Goal: Transaction & Acquisition: Book appointment/travel/reservation

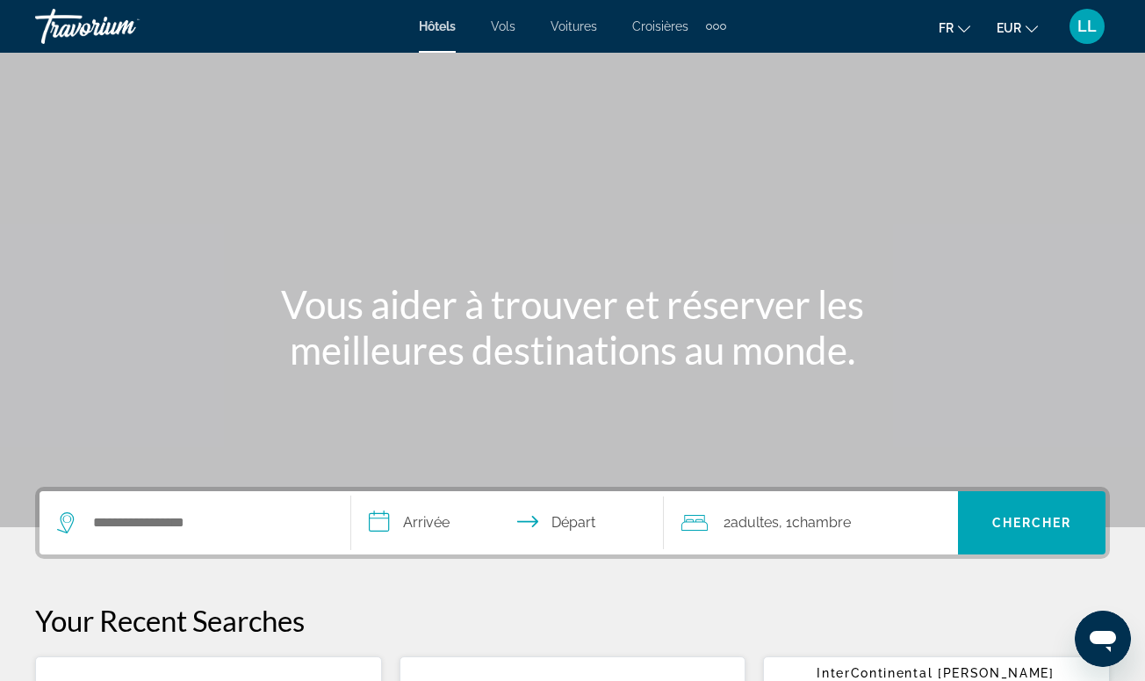
click at [677, 22] on span "Croisières" at bounding box center [660, 26] width 56 height 14
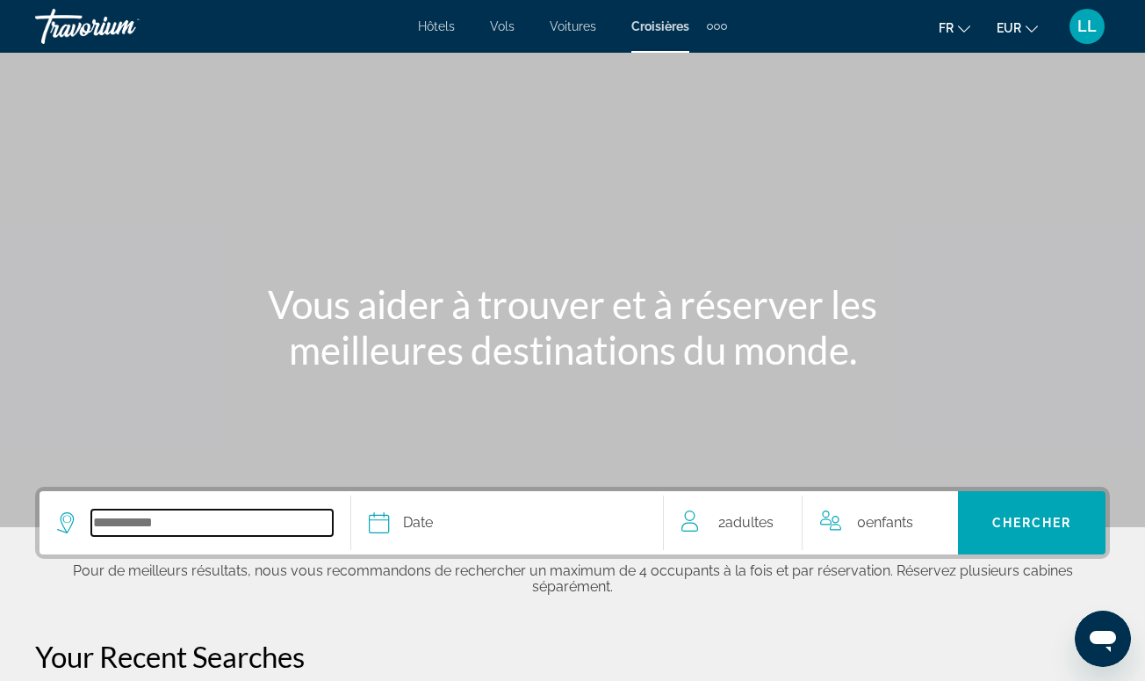
click at [131, 518] on input "Select cruise destination" at bounding box center [211, 522] width 241 height 26
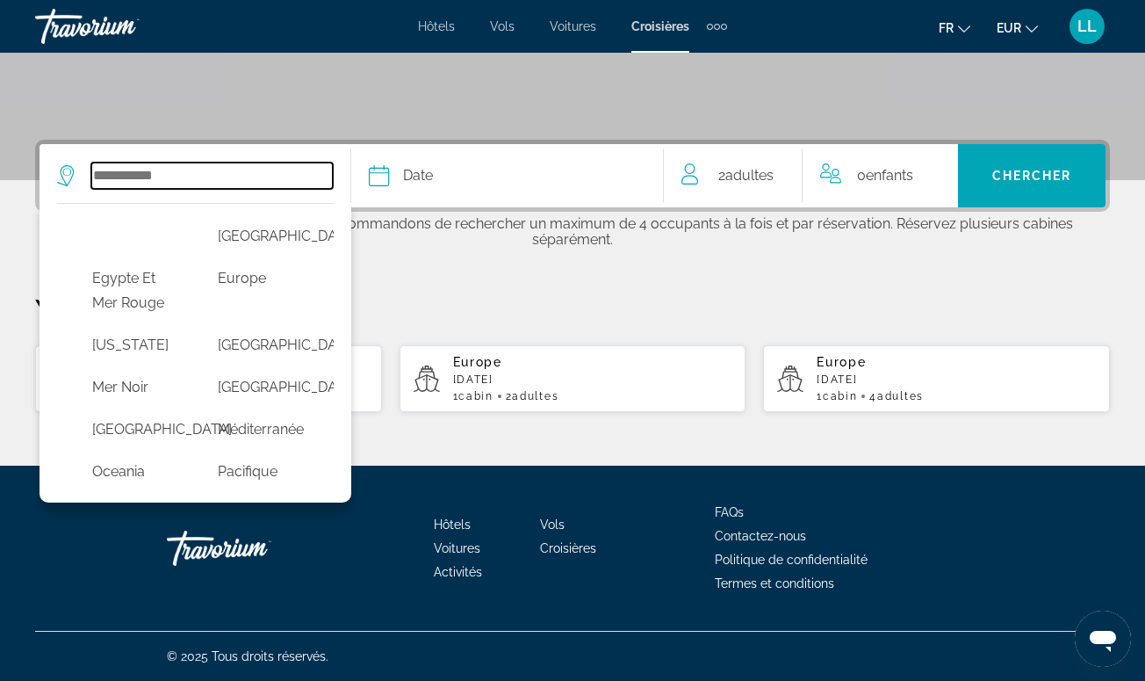
scroll to position [376, 0]
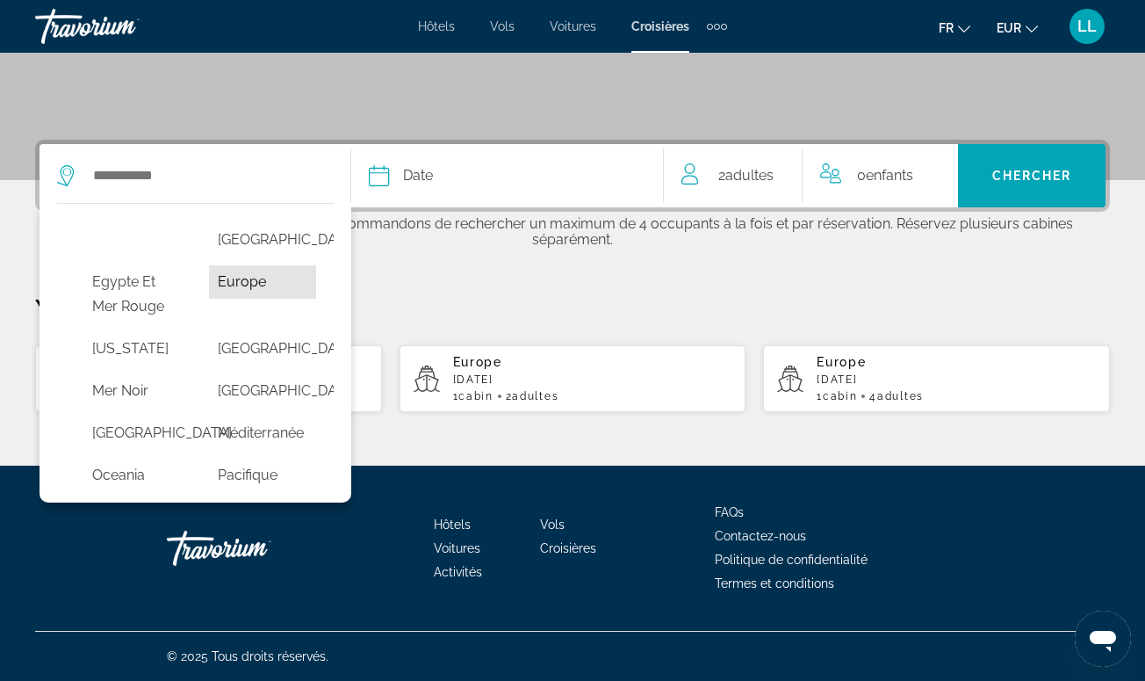
click at [271, 299] on button "Europe" at bounding box center [263, 281] width 108 height 33
type input "******"
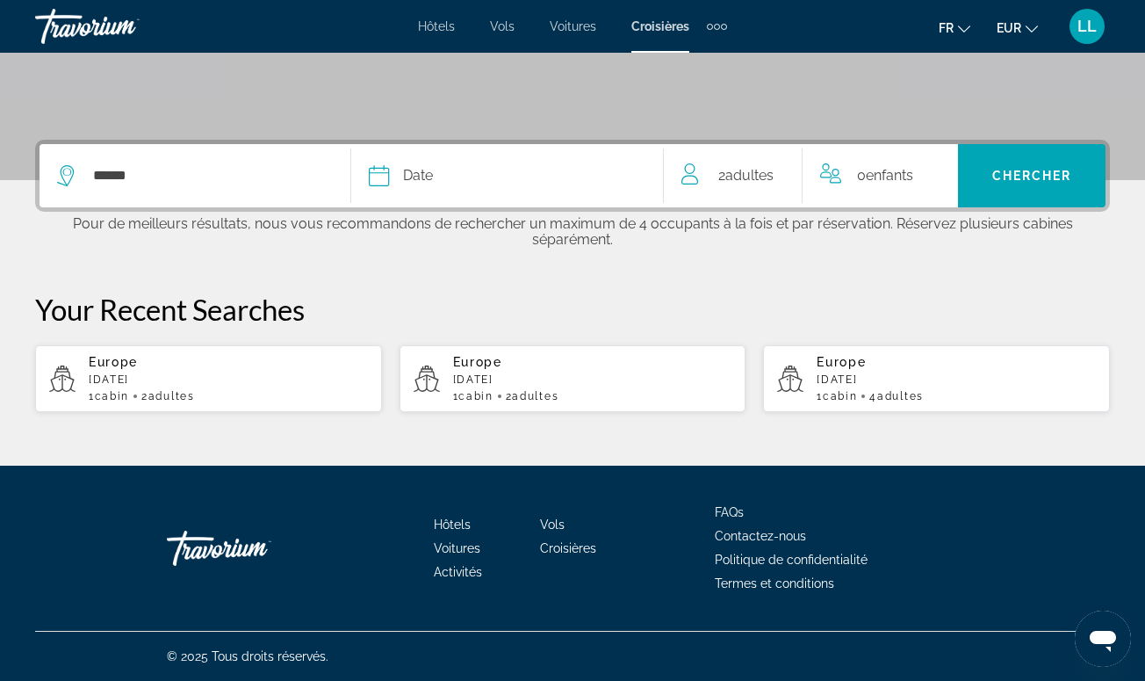
click at [422, 168] on span "Date" at bounding box center [418, 175] width 30 height 25
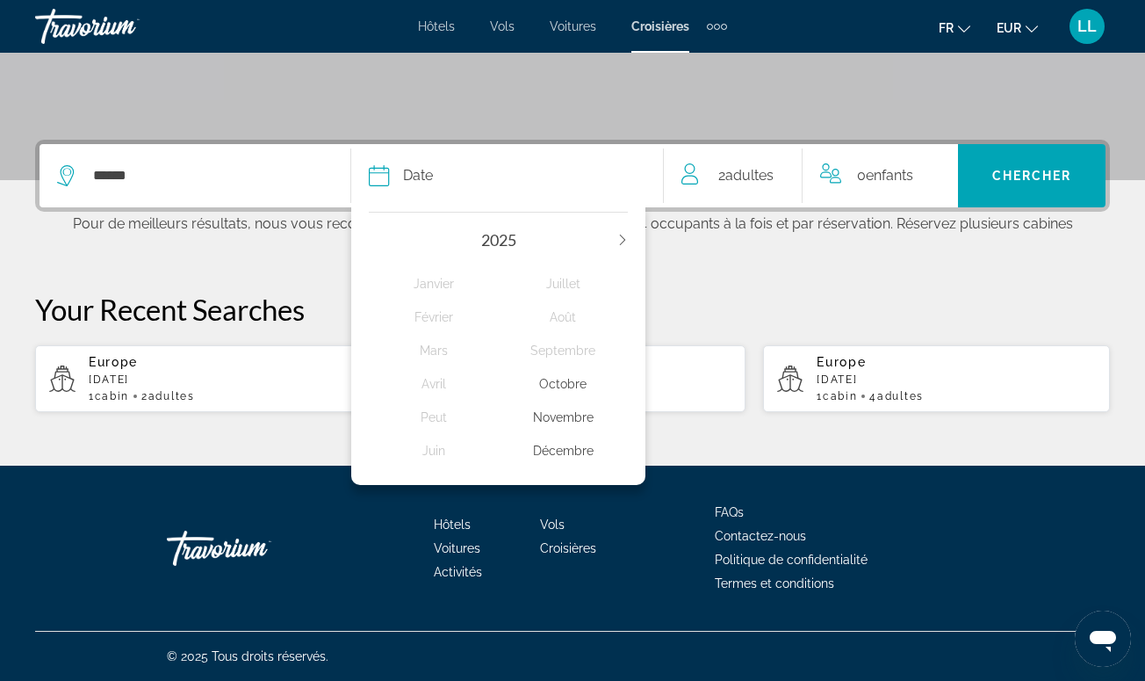
click at [620, 241] on icon "Next year" at bounding box center [622, 239] width 5 height 11
click at [381, 233] on div "2028" at bounding box center [498, 239] width 258 height 19
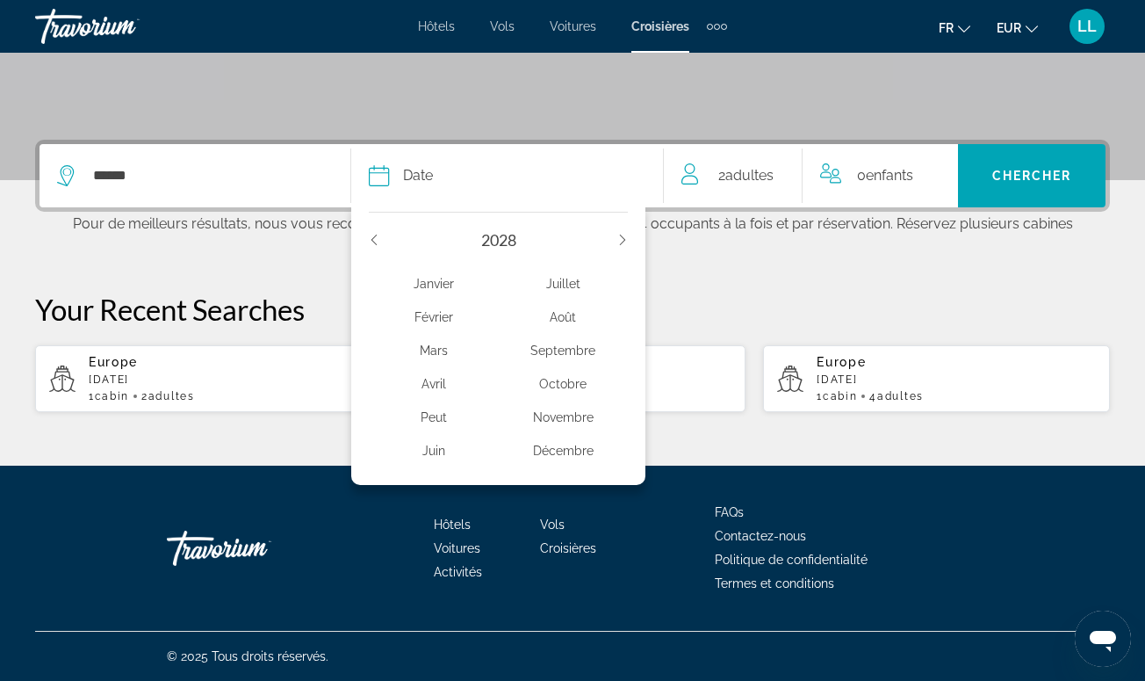
click at [375, 234] on icon "Previous year" at bounding box center [374, 239] width 11 height 11
click at [430, 389] on div "Avril" at bounding box center [433, 384] width 129 height 32
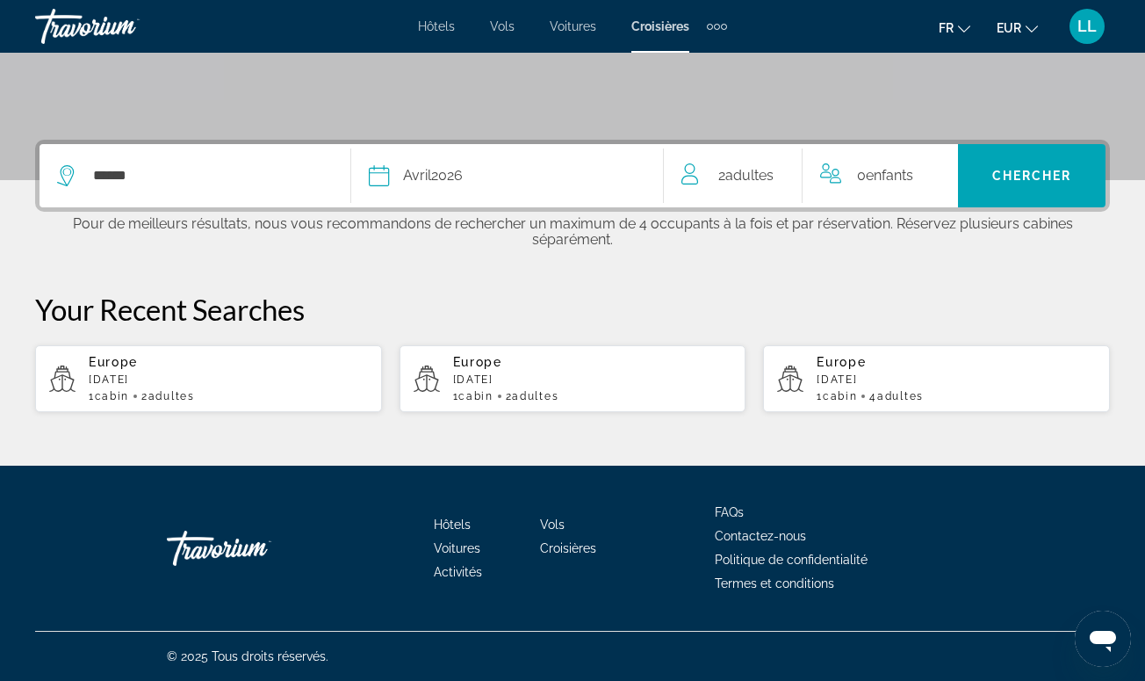
click at [718, 166] on span "2 Adulte Adultes" at bounding box center [745, 175] width 55 height 25
click at [784, 166] on icon "Increment adults" at bounding box center [787, 172] width 16 height 21
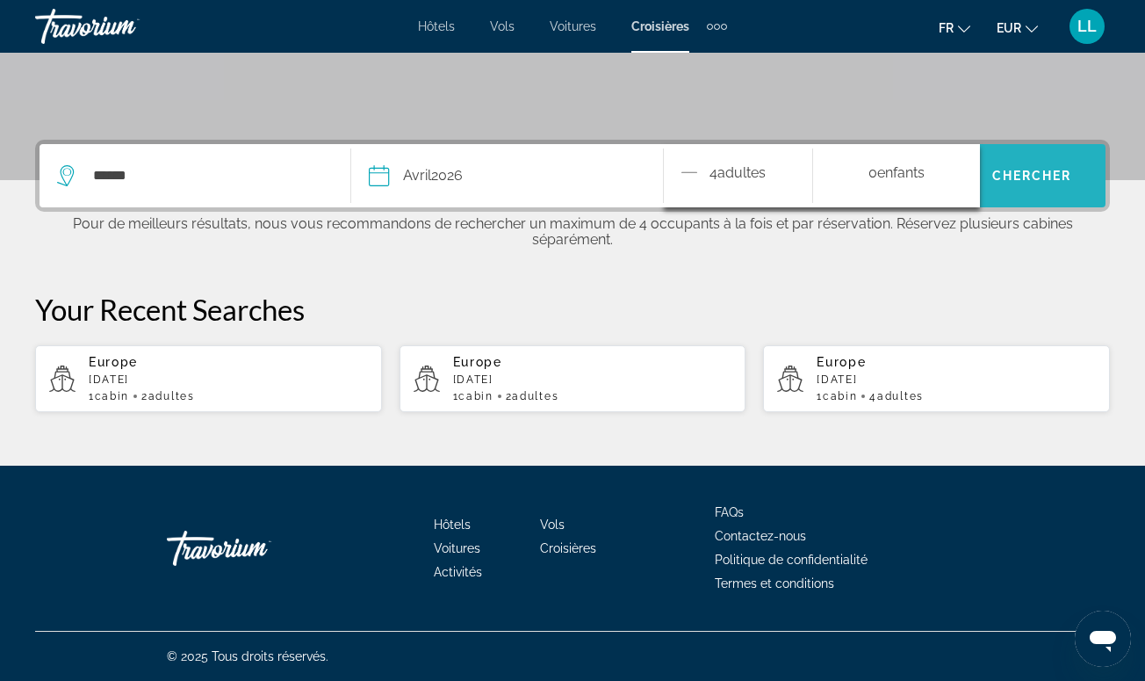
click at [1006, 159] on span "Search" at bounding box center [1032, 176] width 148 height 42
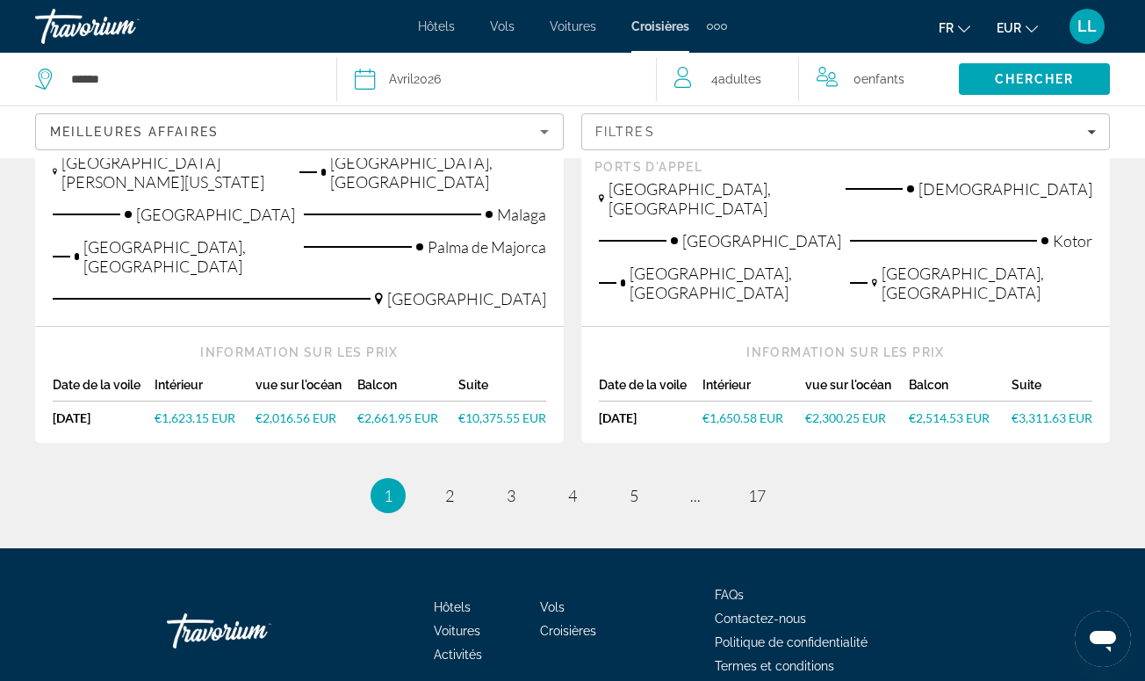
scroll to position [2144, 0]
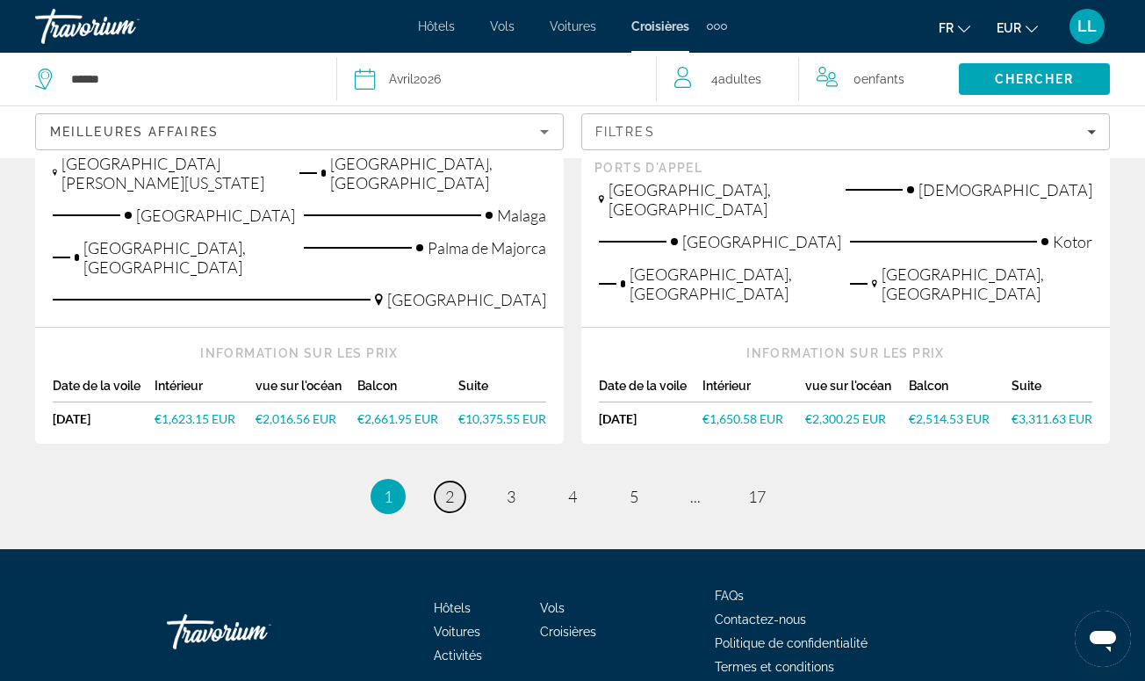
click at [438, 481] on link "page 2" at bounding box center [450, 496] width 31 height 31
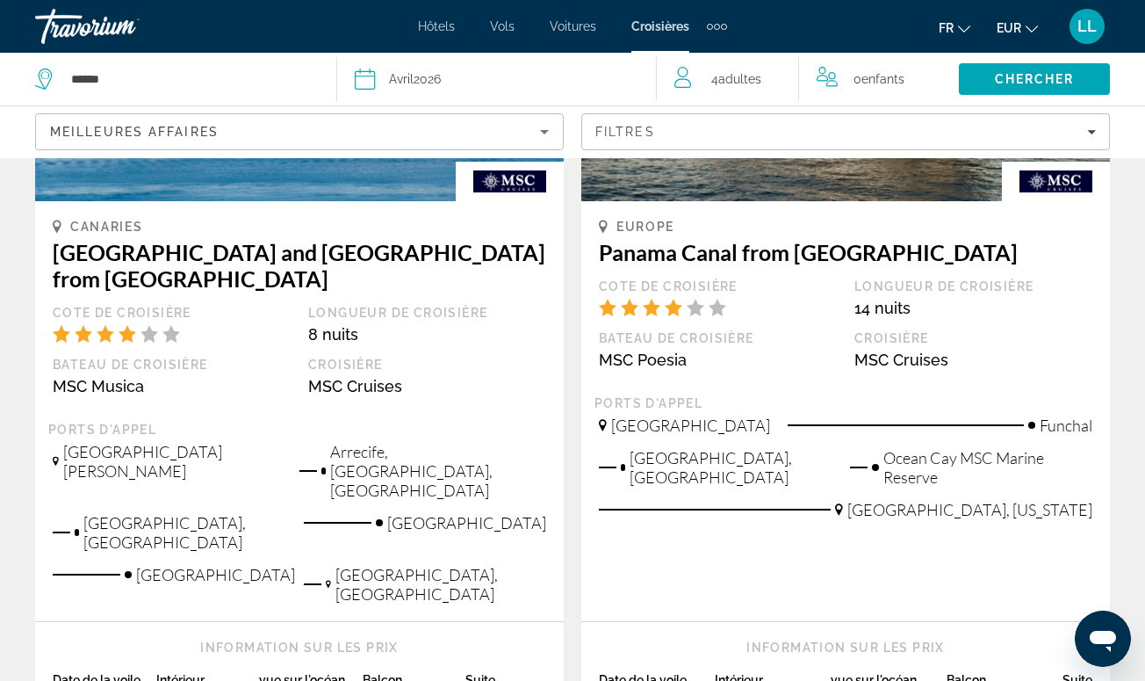
scroll to position [326, 0]
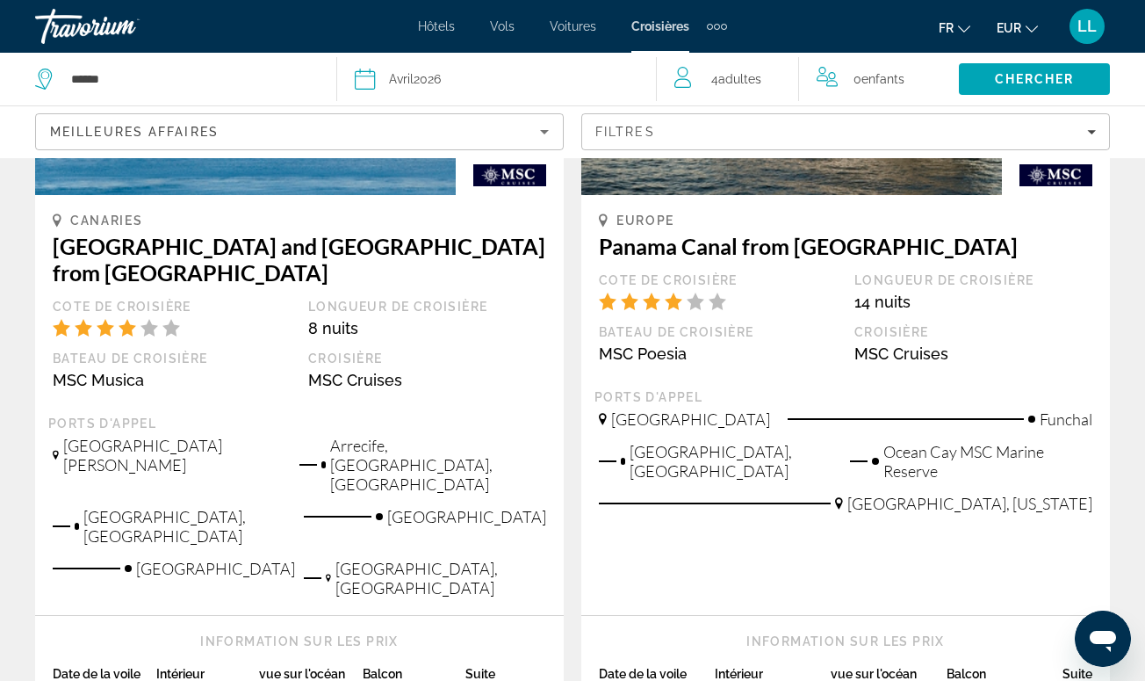
click at [537, 129] on icon "Sort by" at bounding box center [544, 131] width 21 height 21
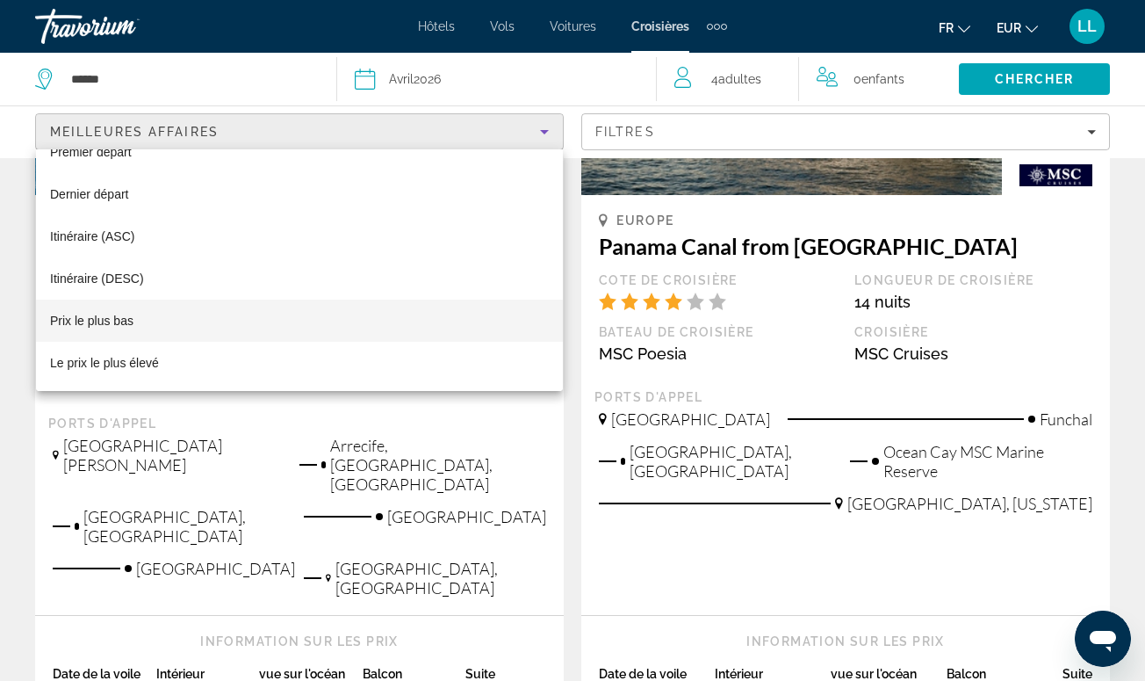
scroll to position [68, 0]
click at [350, 331] on mat-option "Prix ​​le plus bas" at bounding box center [299, 320] width 527 height 42
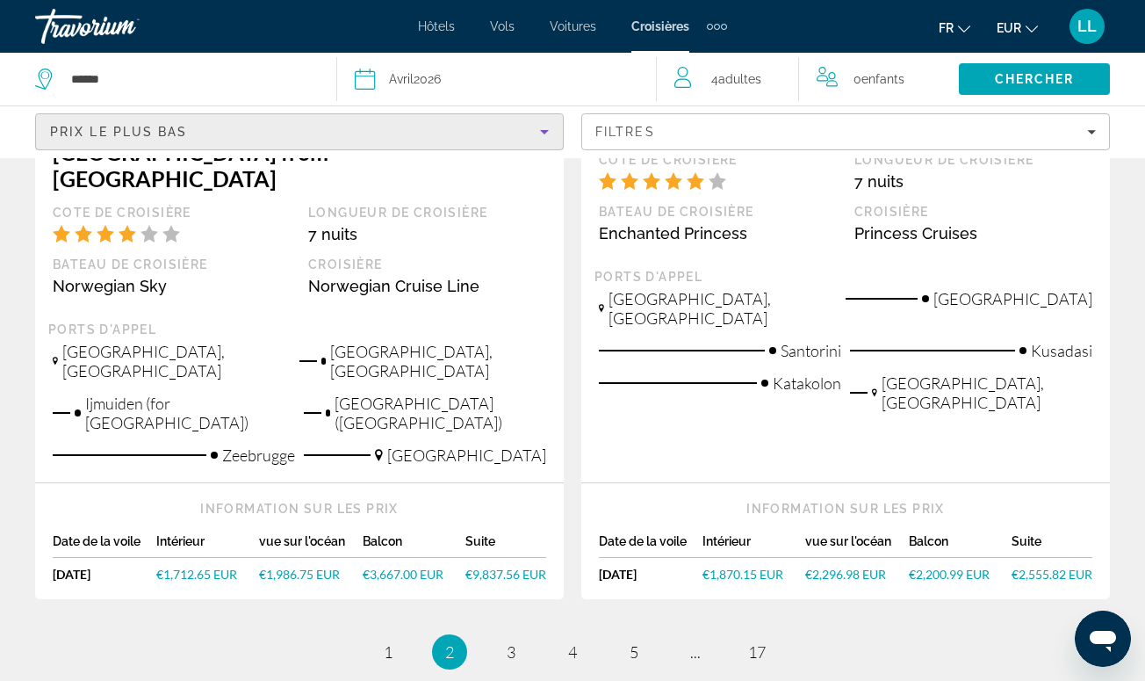
scroll to position [2164, 0]
click at [392, 643] on span "1" at bounding box center [388, 652] width 9 height 19
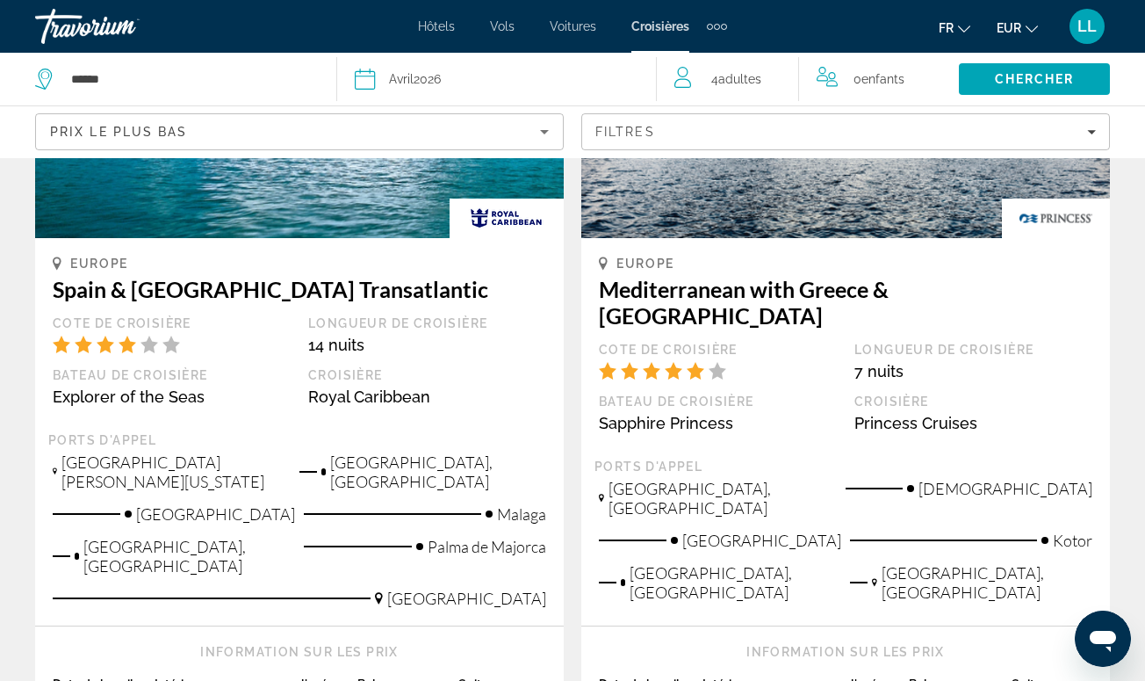
scroll to position [1849, 0]
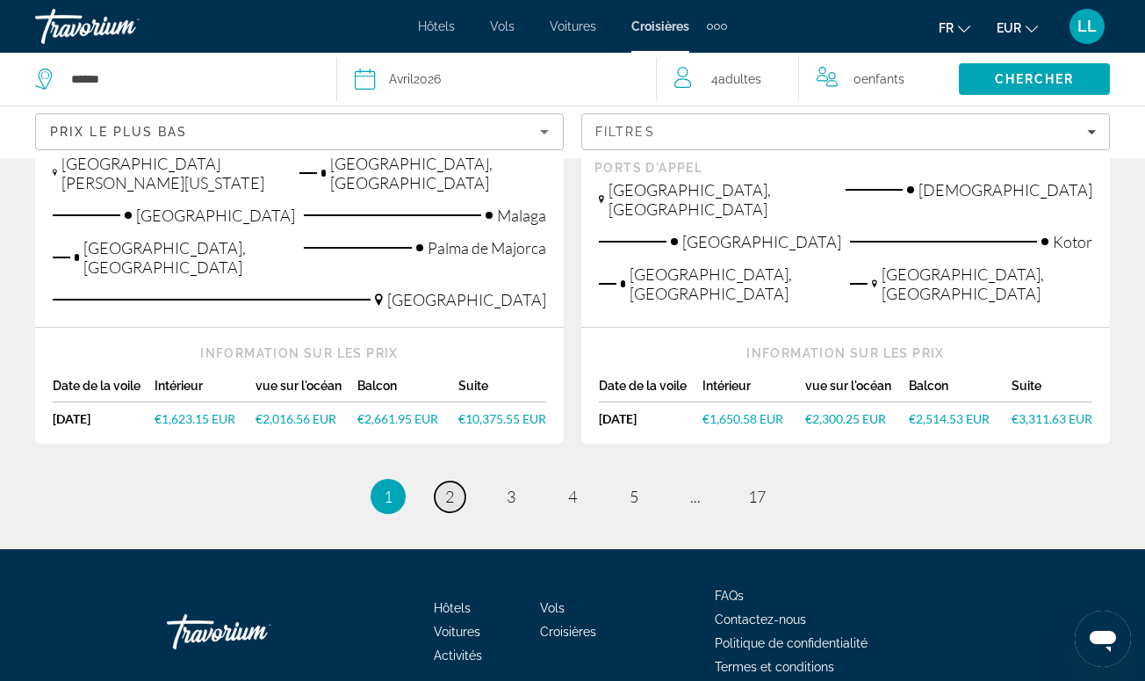
click at [457, 481] on link "page 2" at bounding box center [450, 496] width 31 height 31
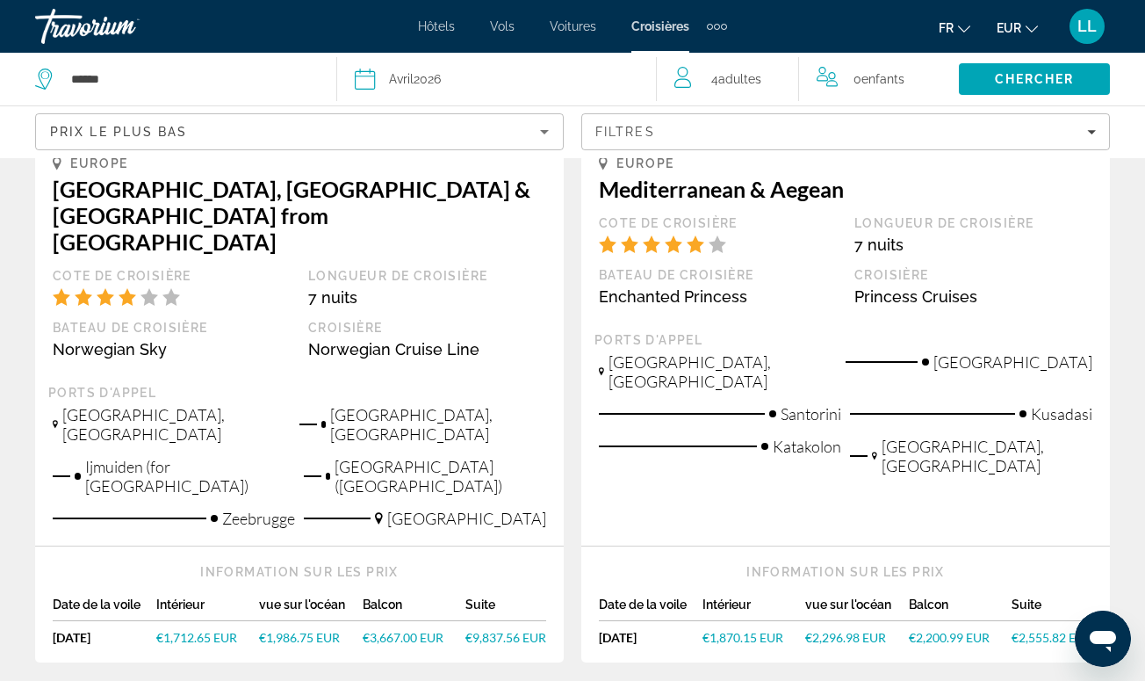
scroll to position [2100, 0]
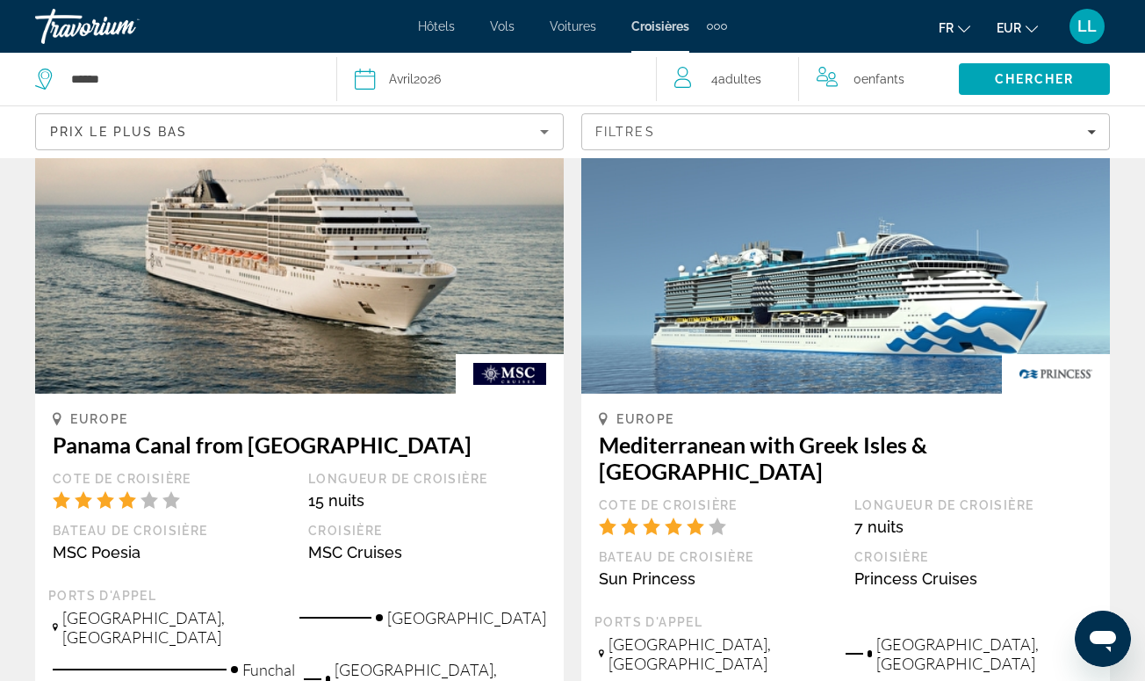
scroll to position [944, 0]
